Goal: Task Accomplishment & Management: Use online tool/utility

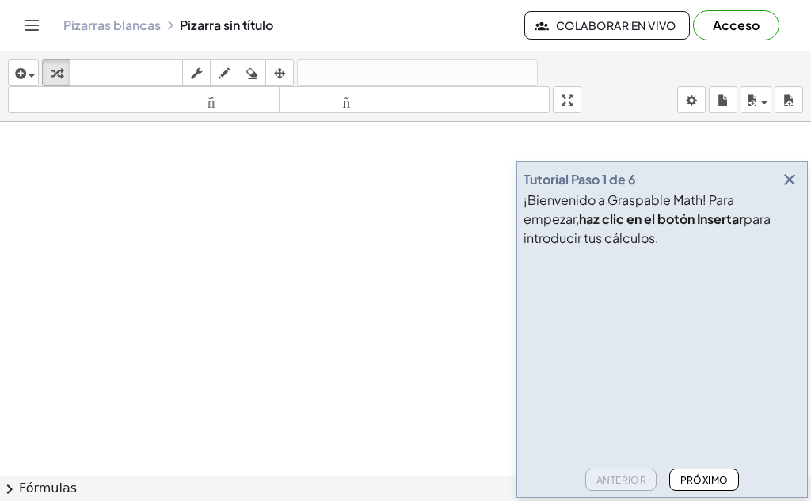
click at [342, 304] on div at bounding box center [405, 495] width 811 height 747
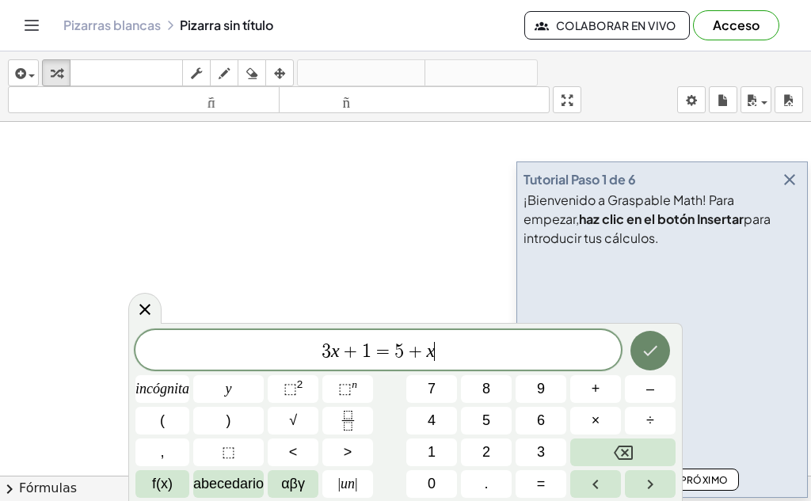
click at [655, 346] on icon "Hecho" at bounding box center [649, 350] width 19 height 19
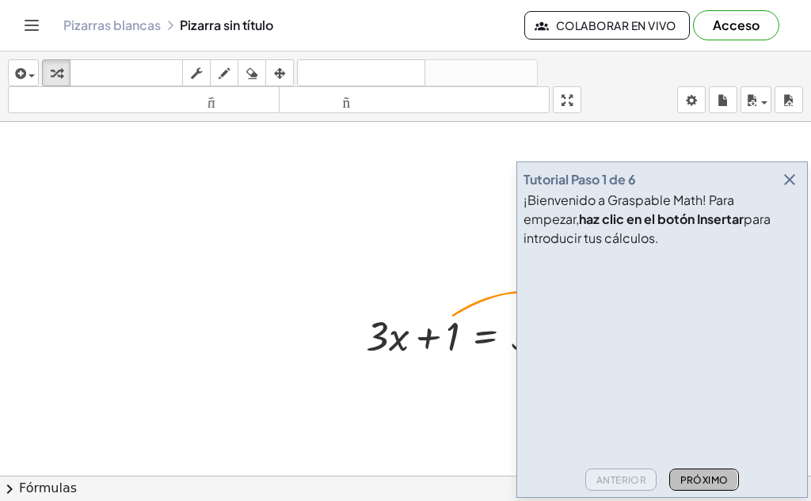
click at [692, 475] on font "Próximo" at bounding box center [704, 480] width 48 height 12
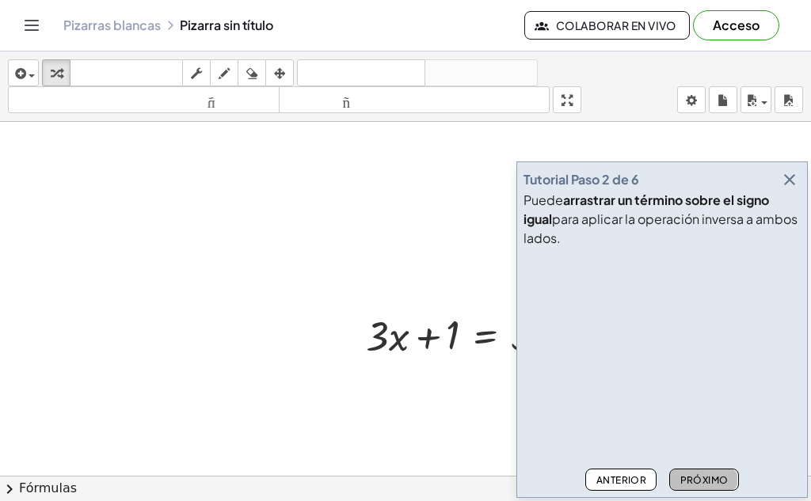
click at [692, 474] on font "Próximo" at bounding box center [704, 480] width 48 height 12
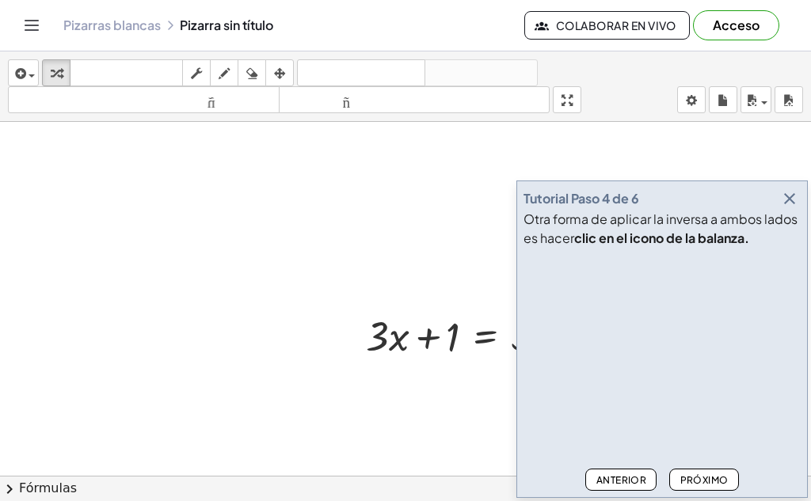
click at [692, 474] on font "Próximo" at bounding box center [704, 480] width 48 height 12
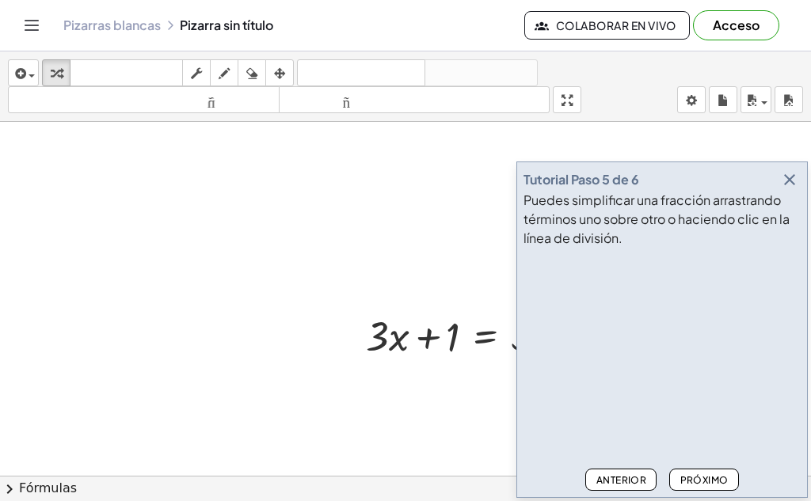
click at [692, 474] on font "Próximo" at bounding box center [704, 480] width 48 height 12
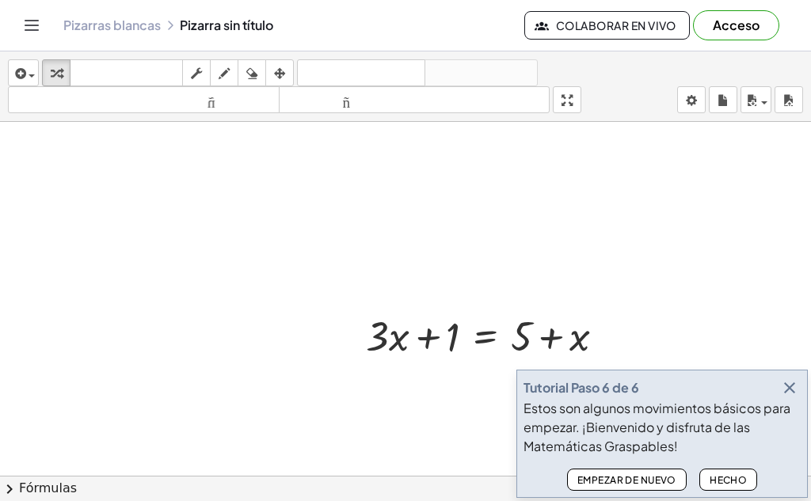
click at [740, 474] on font "Hecho" at bounding box center [727, 480] width 37 height 12
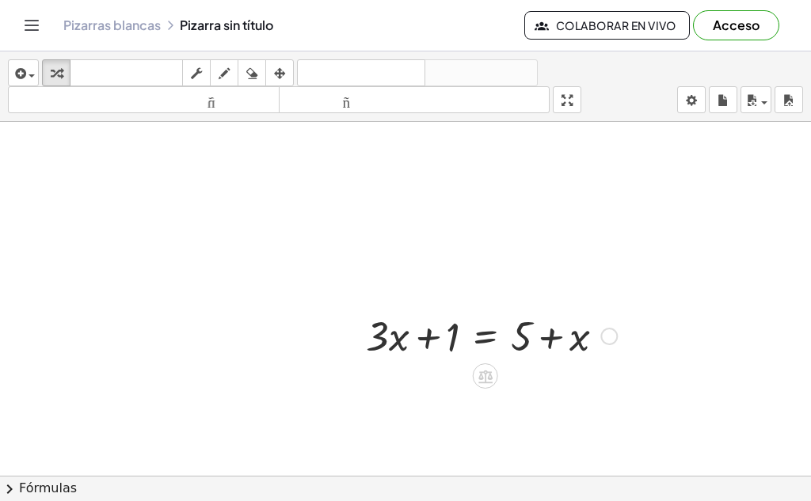
click at [606, 336] on div at bounding box center [608, 336] width 17 height 17
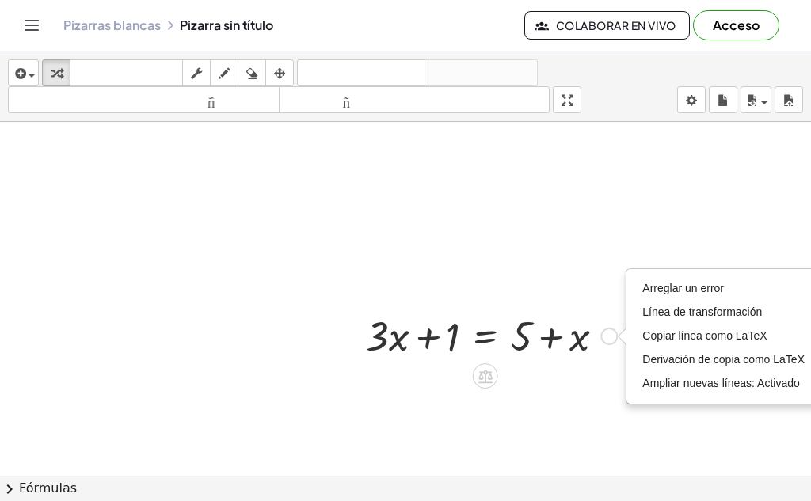
drag, startPoint x: 609, startPoint y: 336, endPoint x: 198, endPoint y: 196, distance: 433.8
click at [198, 196] on div at bounding box center [405, 495] width 811 height 747
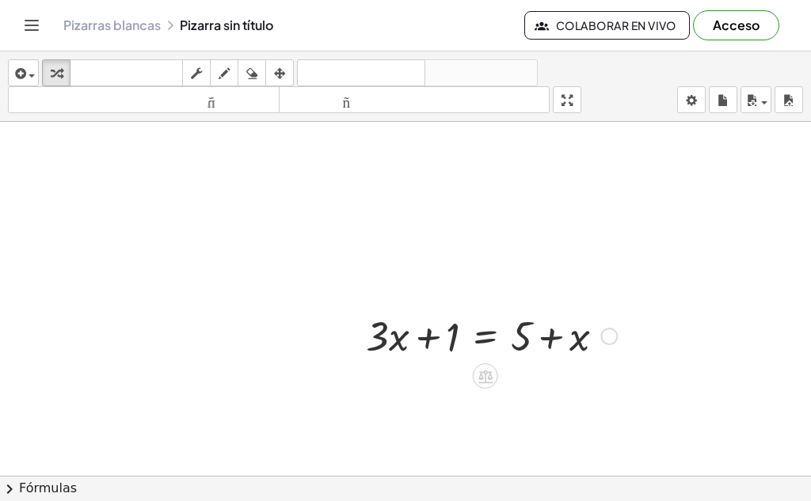
drag, startPoint x: 420, startPoint y: 347, endPoint x: 359, endPoint y: 300, distance: 76.8
click at [360, 300] on div at bounding box center [405, 495] width 811 height 747
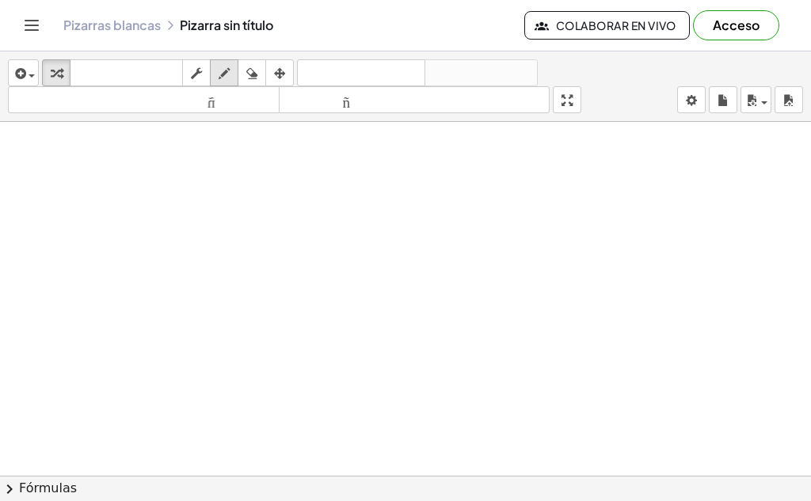
click at [227, 72] on icon "button" at bounding box center [223, 73] width 11 height 19
drag, startPoint x: 172, startPoint y: 195, endPoint x: 162, endPoint y: 257, distance: 63.3
click at [162, 257] on div at bounding box center [405, 259] width 811 height 1062
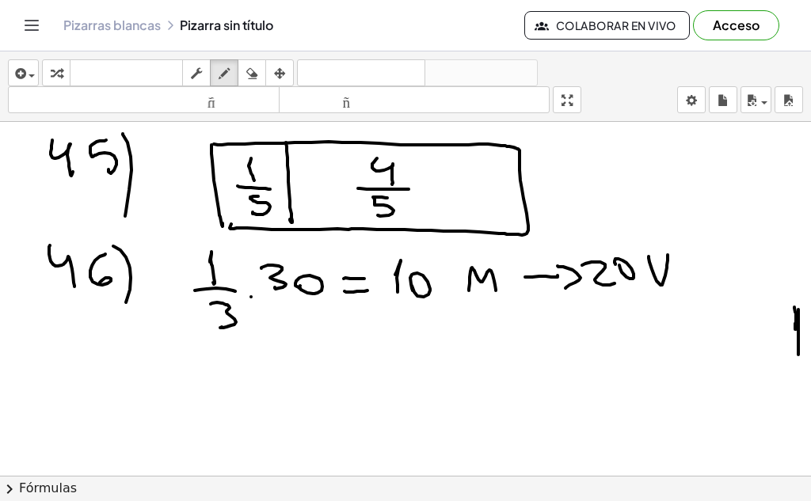
click at [164, 260] on div at bounding box center [405, 259] width 811 height 1062
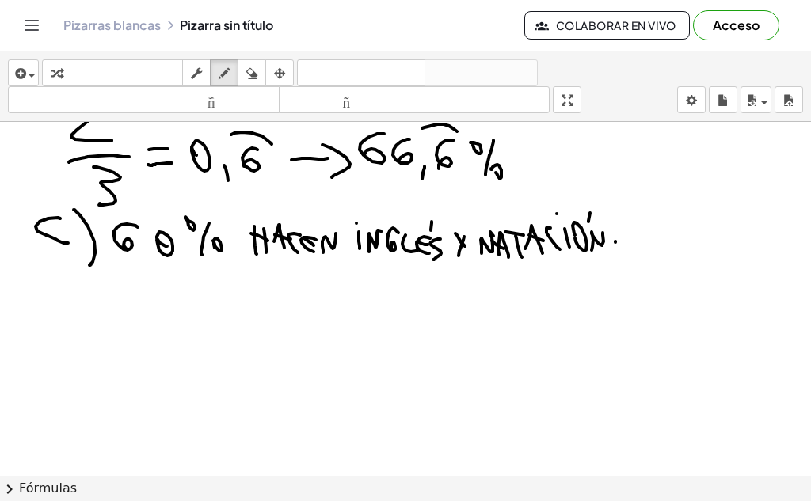
scroll to position [2293, 0]
